Goal: Information Seeking & Learning: Learn about a topic

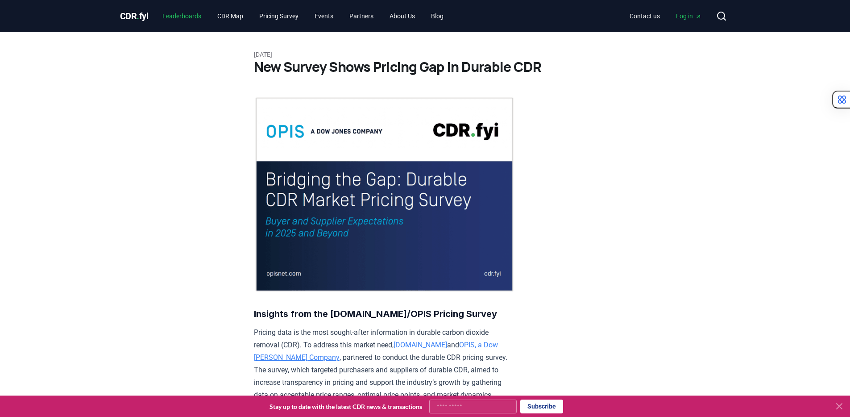
click at [190, 16] on link "Leaderboards" at bounding box center [181, 16] width 53 height 16
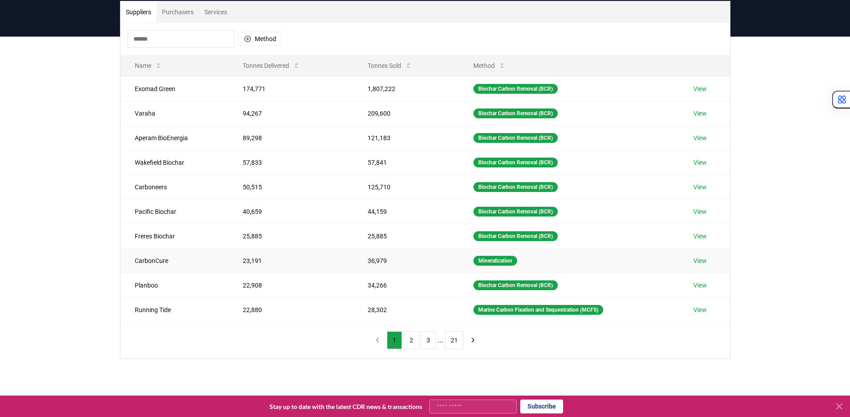
scroll to position [54, 0]
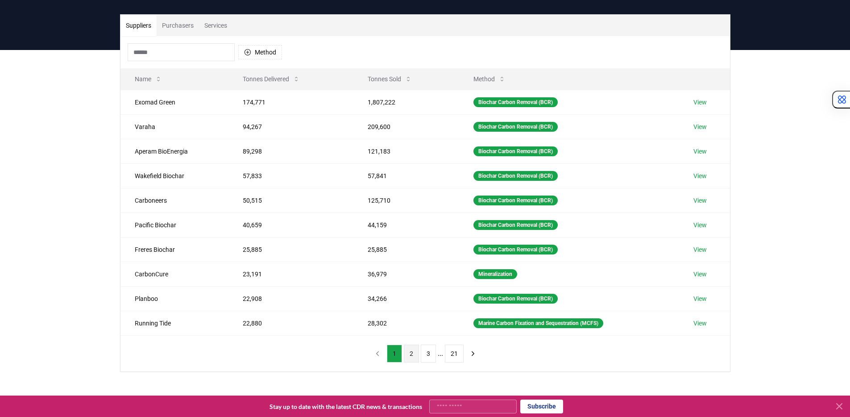
click at [409, 353] on button "2" at bounding box center [411, 353] width 15 height 18
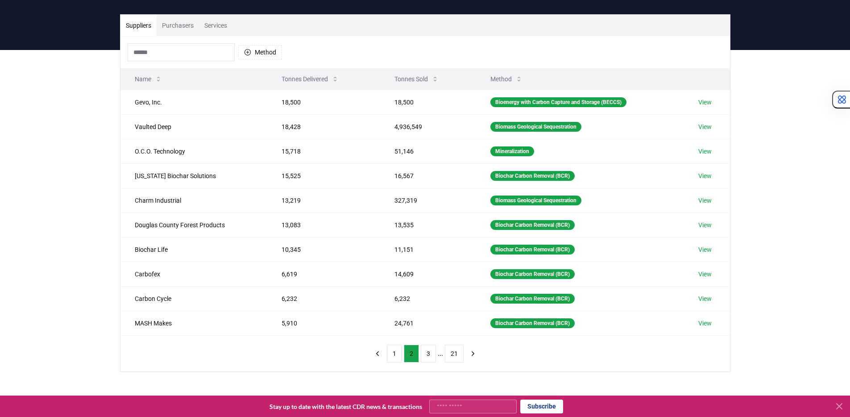
click at [415, 89] on th "Tonnes Sold" at bounding box center [428, 78] width 96 height 21
click at [416, 86] on button "Tonnes Sold" at bounding box center [416, 79] width 58 height 18
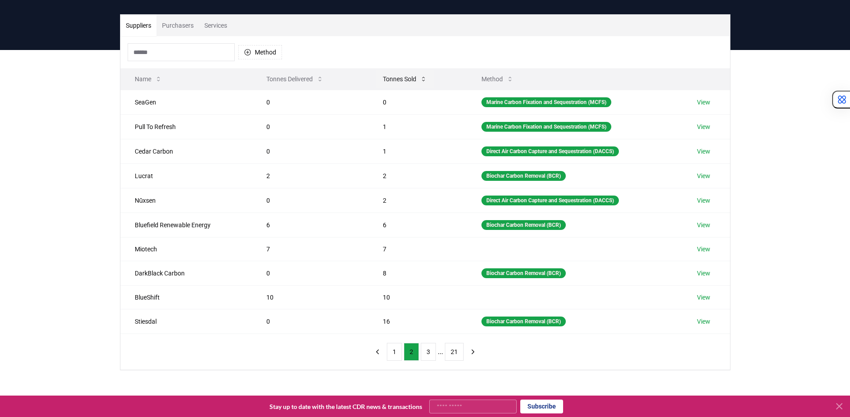
click at [402, 81] on button "Tonnes Sold" at bounding box center [405, 79] width 58 height 18
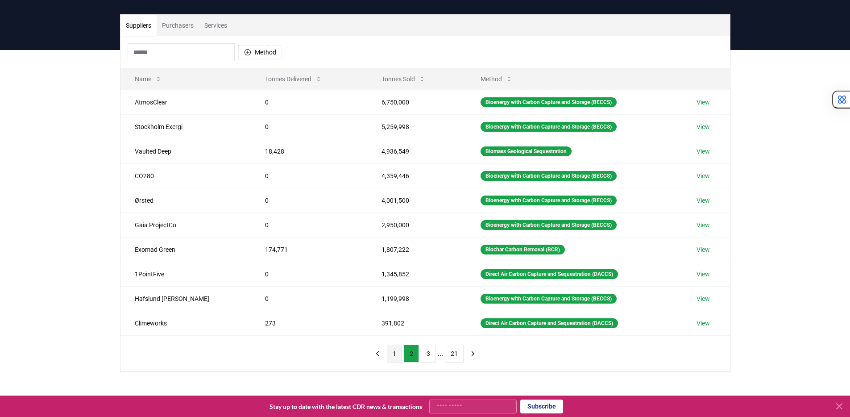
click at [395, 357] on button "1" at bounding box center [394, 353] width 15 height 18
click at [412, 354] on button "2" at bounding box center [411, 353] width 15 height 18
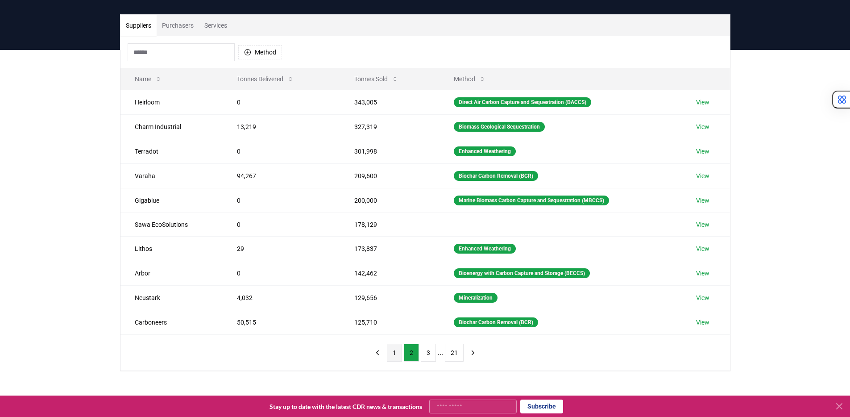
click at [396, 355] on button "1" at bounding box center [394, 353] width 15 height 18
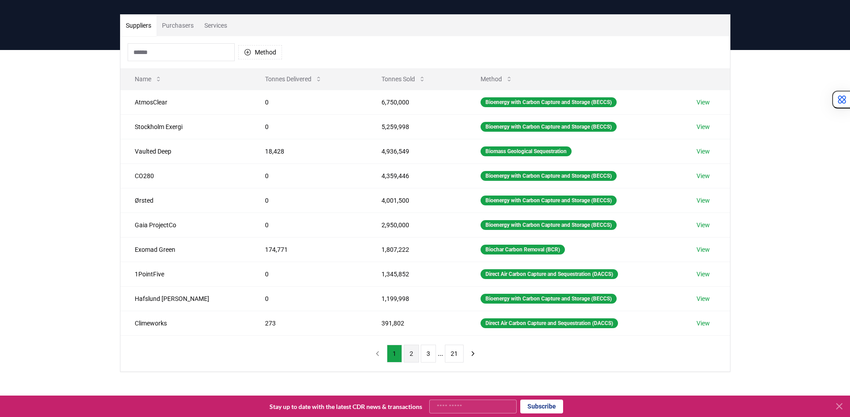
click at [409, 355] on button "2" at bounding box center [411, 353] width 15 height 18
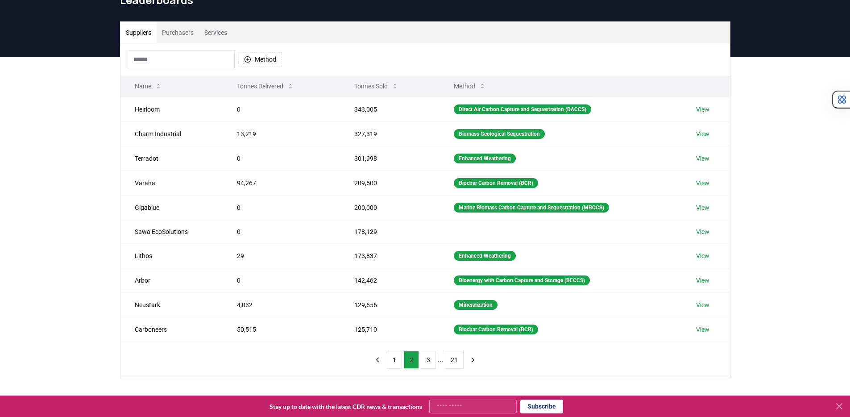
scroll to position [35, 0]
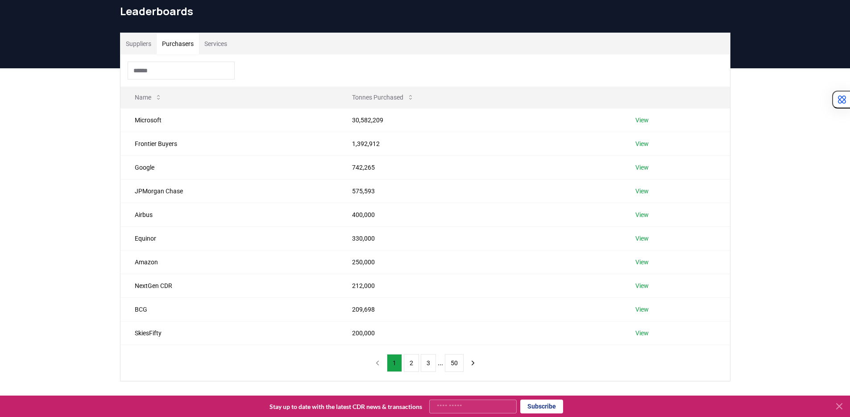
click at [176, 44] on button "Purchasers" at bounding box center [178, 43] width 42 height 21
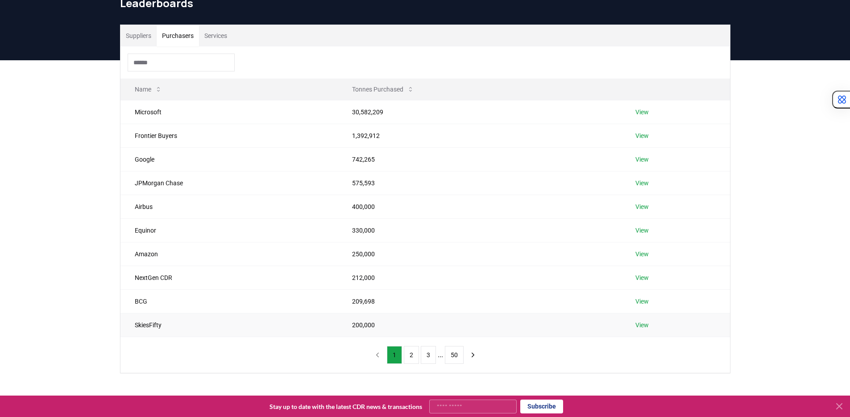
scroll to position [0, 0]
